Goal: Transaction & Acquisition: Purchase product/service

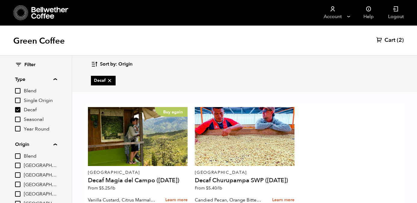
scroll to position [14, 0]
click at [396, 40] on link "Cart (2)" at bounding box center [390, 40] width 27 height 7
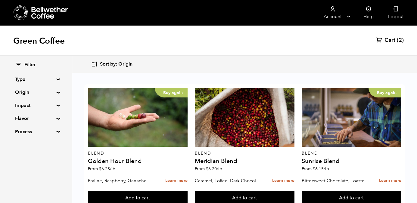
click at [46, 77] on summary "Type" at bounding box center [36, 79] width 42 height 7
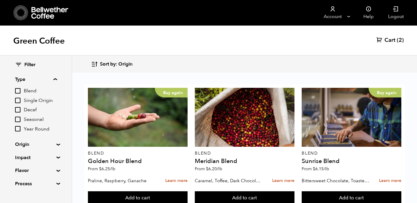
scroll to position [14, 0]
click at [55, 79] on summary "Type" at bounding box center [36, 79] width 42 height 7
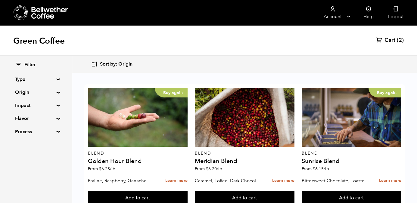
click at [55, 79] on summary "Type" at bounding box center [36, 79] width 42 height 7
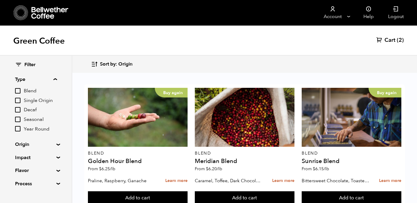
click at [17, 111] on input "Decaf" at bounding box center [17, 109] width 5 height 5
checkbox input "true"
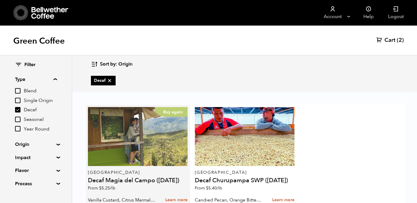
scroll to position [39, 0]
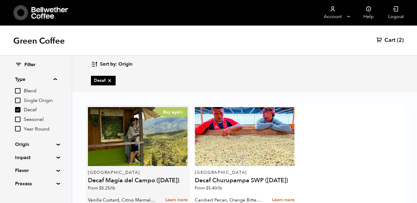
click at [135, 128] on div "Buy again Colombia Decaf Magia del Campo (MAR 25) From $ 5.25 /lb" at bounding box center [137, 150] width 99 height 87
click at [179, 194] on link "Learn more" at bounding box center [176, 200] width 22 height 13
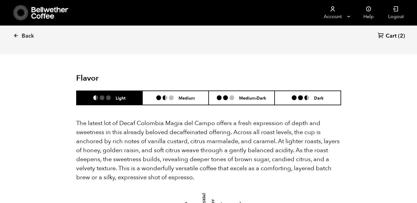
scroll to position [641, 0]
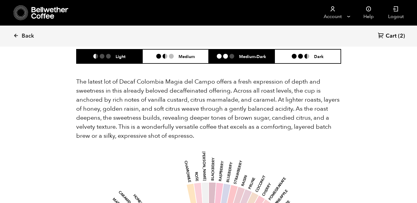
click at [241, 54] on h6 "Medium-Dark" at bounding box center [252, 56] width 27 height 5
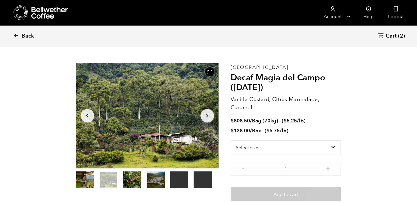
scroll to position [12, 0]
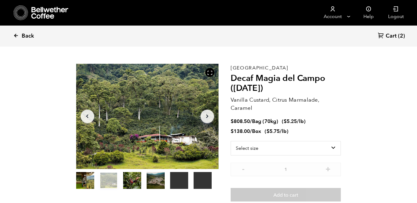
click at [17, 34] on icon at bounding box center [15, 35] width 5 height 5
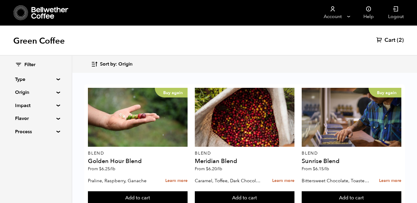
click at [27, 75] on div "Filter Type Blend Single Origin Decaf Seasonal Year Round Origin Blend Brazil B…" at bounding box center [36, 99] width 42 height 74
click at [35, 77] on summary "Type" at bounding box center [36, 79] width 42 height 7
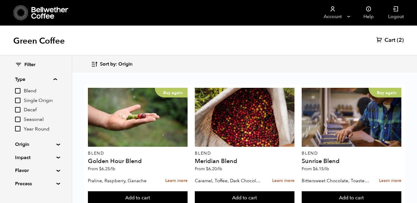
click at [17, 110] on input "Decaf" at bounding box center [17, 109] width 5 height 5
checkbox input "true"
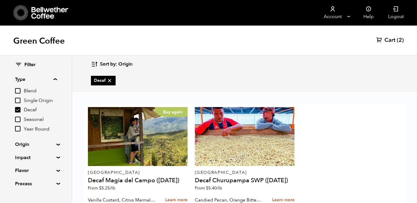
scroll to position [40, 0]
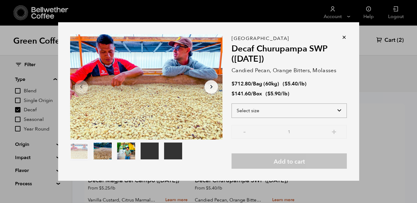
click at [254, 114] on select "Select size Bag (60kg) (132 lbs) Box (24 lbs)" at bounding box center [289, 111] width 115 height 14
select select "box"
click at [232, 104] on select "Select size Bag (60kg) (132 lbs) Box (24 lbs)" at bounding box center [289, 111] width 115 height 14
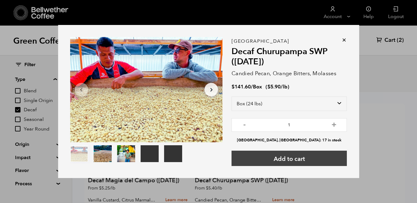
click at [287, 160] on button "Add to cart" at bounding box center [289, 158] width 115 height 15
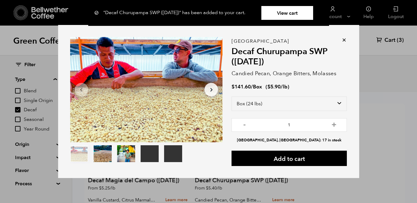
click at [343, 39] on icon at bounding box center [344, 40] width 6 height 6
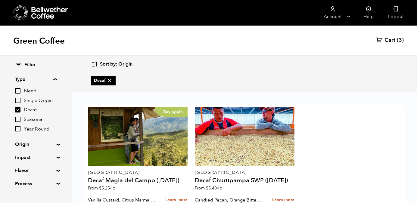
click at [398, 40] on span "(3)" at bounding box center [400, 40] width 7 height 7
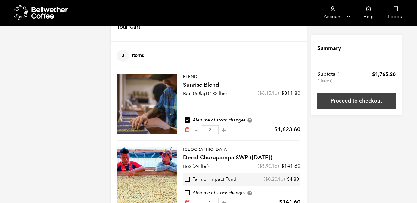
scroll to position [19, 0]
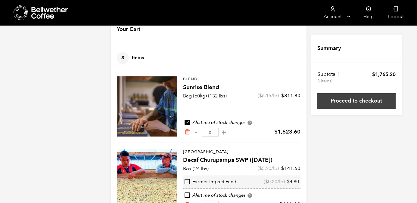
click at [360, 101] on link "Proceed to checkout" at bounding box center [357, 101] width 78 height 16
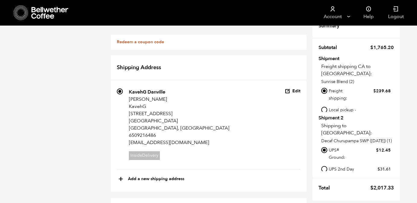
scroll to position [37, 0]
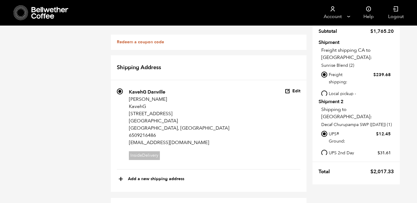
click at [322, 169] on th "Total" at bounding box center [326, 171] width 15 height 13
click at [324, 151] on input "UPS 2nd Day Air®: $ 31.61" at bounding box center [324, 153] width 6 height 6
radio input "true"
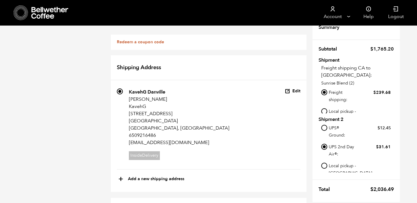
scroll to position [14, 0]
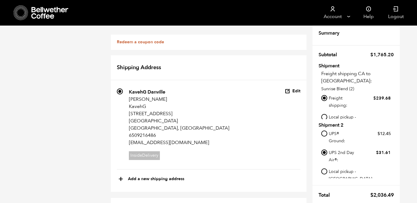
click at [325, 114] on input "Local pickup - Alameda, CA" at bounding box center [324, 117] width 6 height 6
radio input "true"
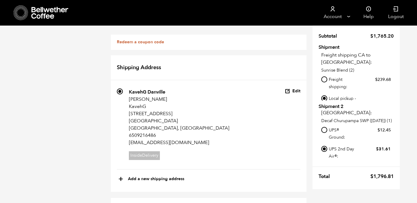
scroll to position [24, 0]
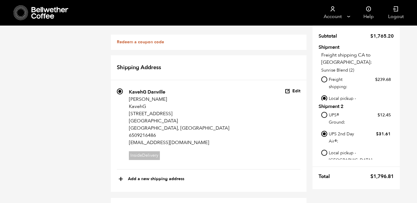
click at [325, 152] on input "Local pickup - Alameda, CA" at bounding box center [324, 153] width 6 height 6
radio input "true"
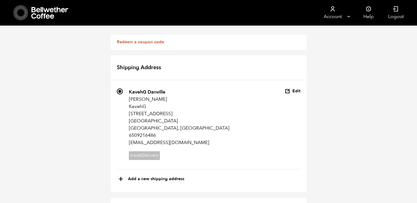
scroll to position [434, 0]
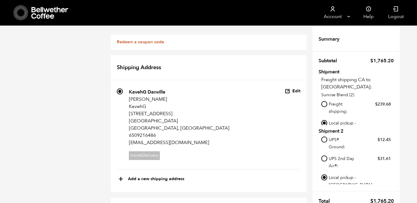
scroll to position [8, 0]
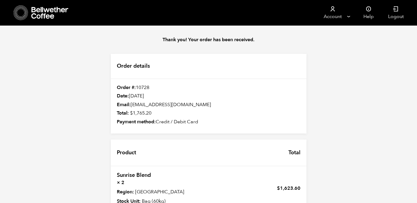
click at [49, 12] on icon at bounding box center [50, 13] width 38 height 12
